Goal: Find specific page/section: Find specific page/section

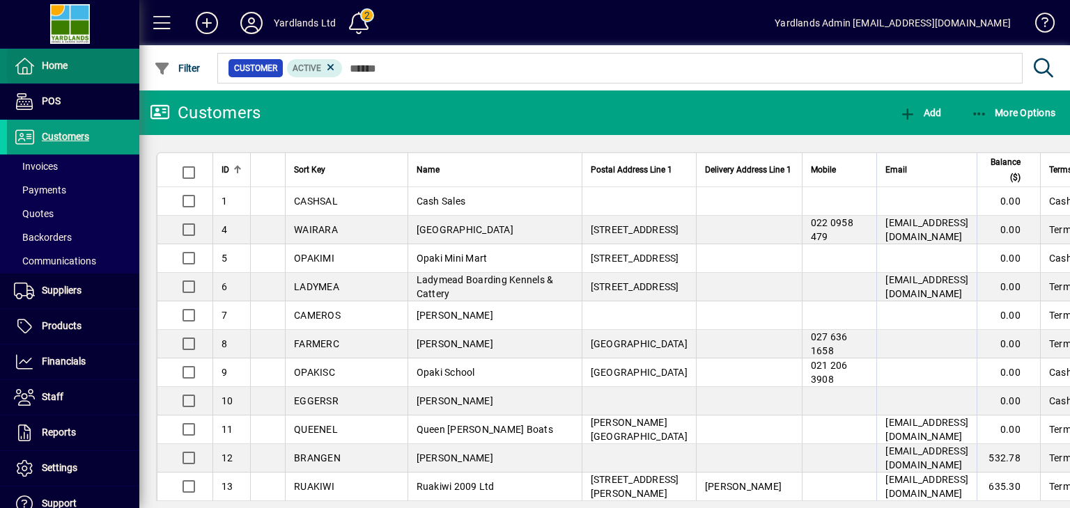
click at [55, 64] on span "Home" at bounding box center [55, 65] width 26 height 11
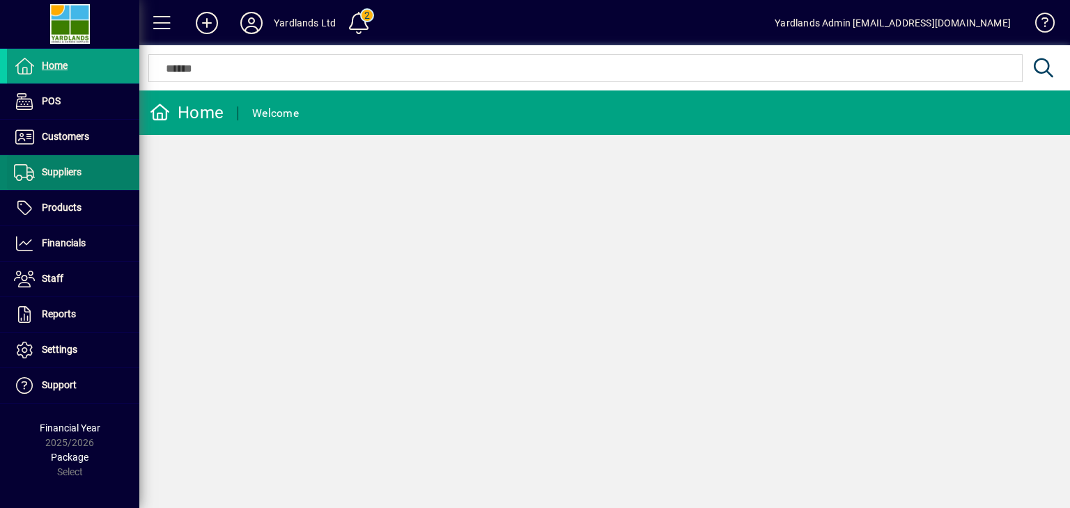
click at [58, 169] on span "Suppliers" at bounding box center [62, 171] width 40 height 11
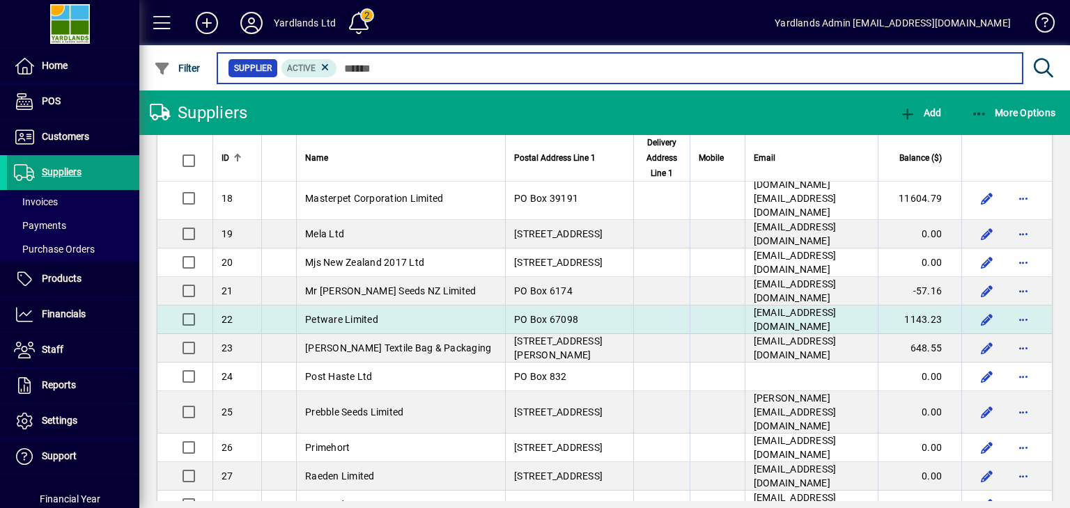
scroll to position [557, 0]
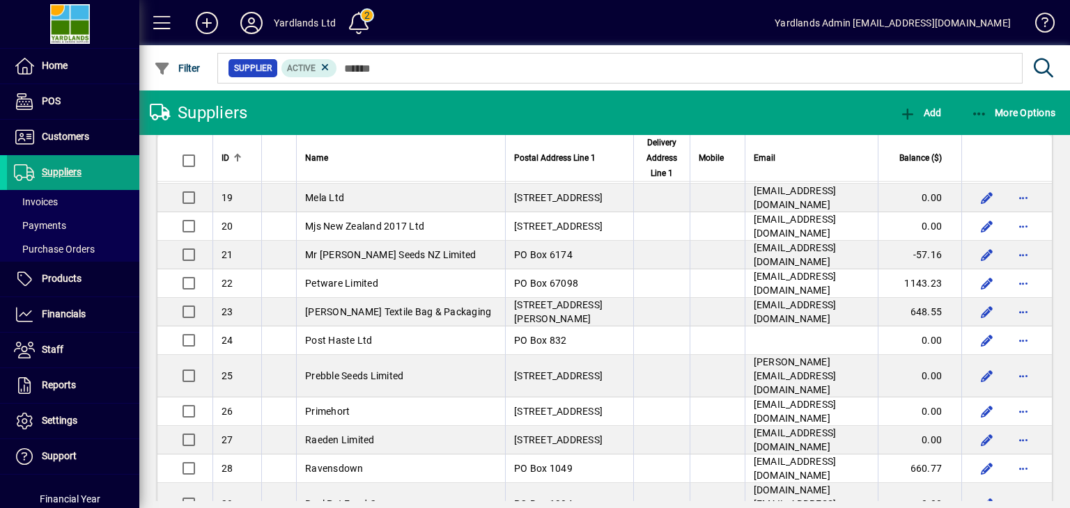
click at [353, 260] on td "Mr [PERSON_NAME] Seeds NZ Limited" at bounding box center [400, 255] width 209 height 29
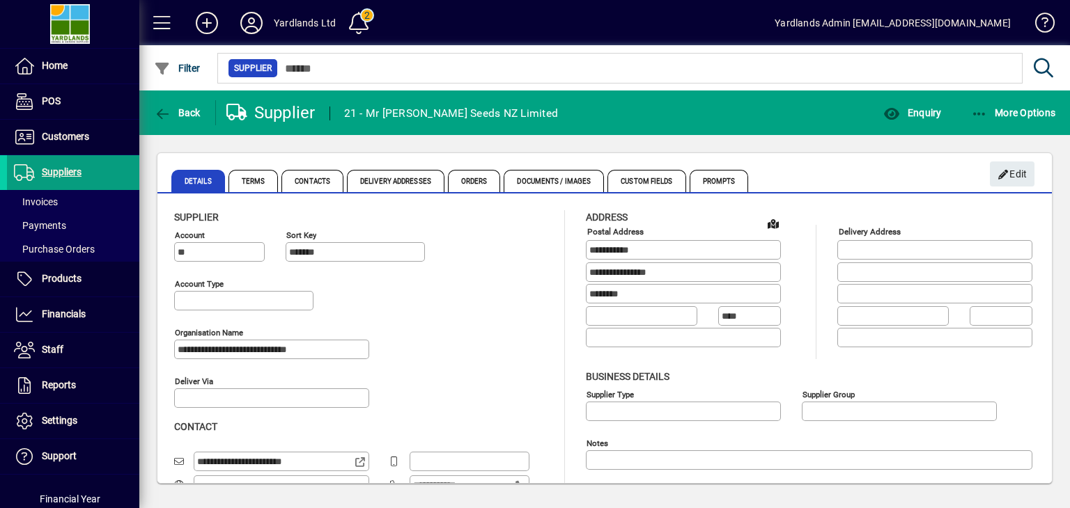
type input "**********"
click at [986, 117] on icon "button" at bounding box center [979, 114] width 17 height 14
